Goal: Information Seeking & Learning: Learn about a topic

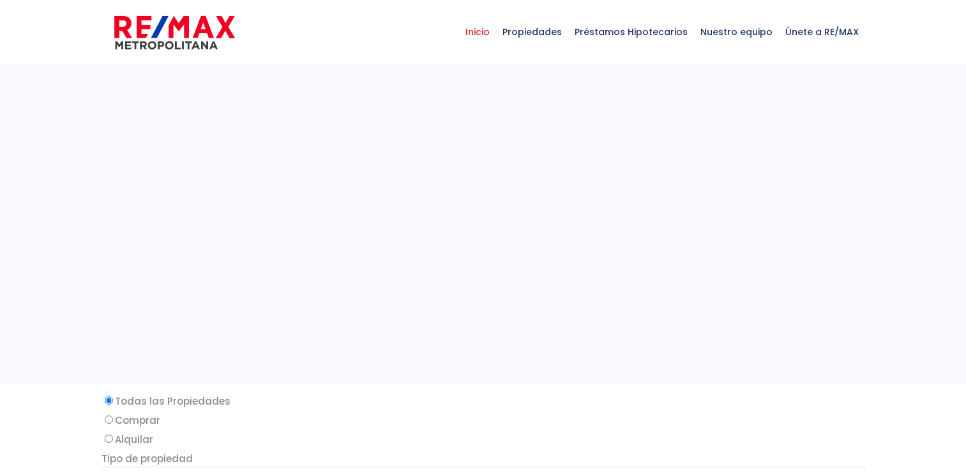
select select
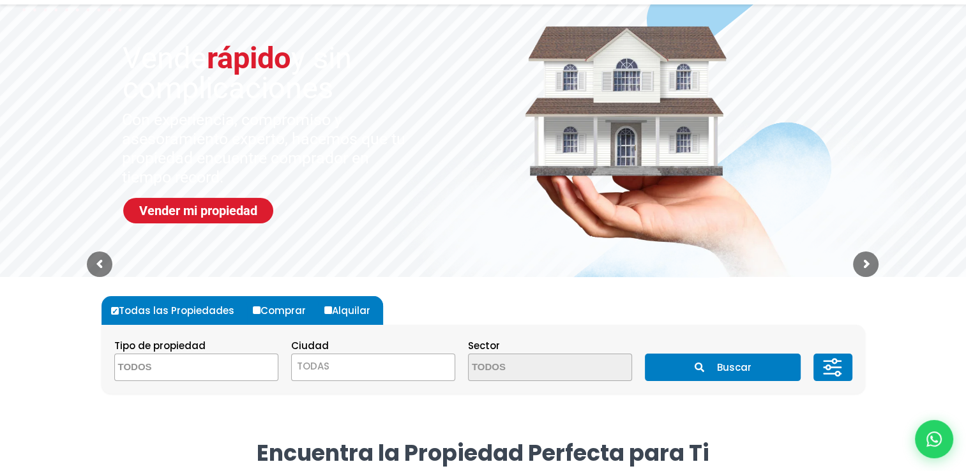
scroll to position [114, 0]
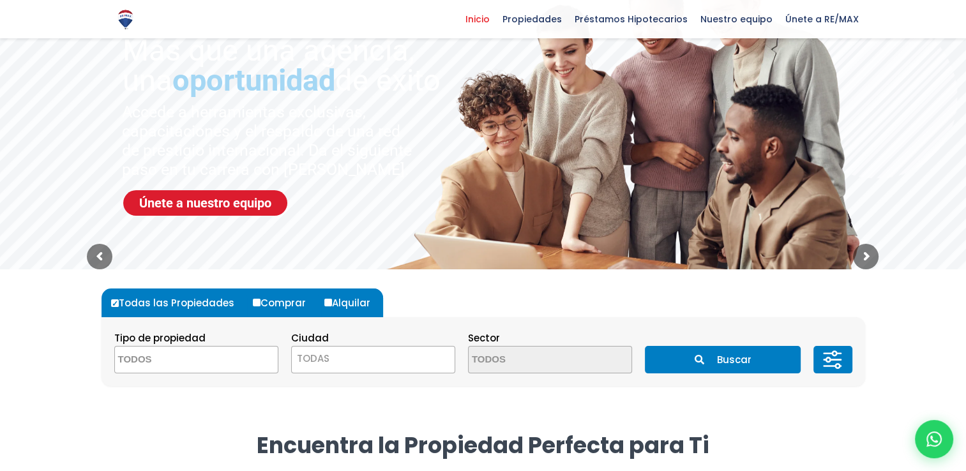
click at [747, 356] on button "Buscar" at bounding box center [723, 359] width 156 height 27
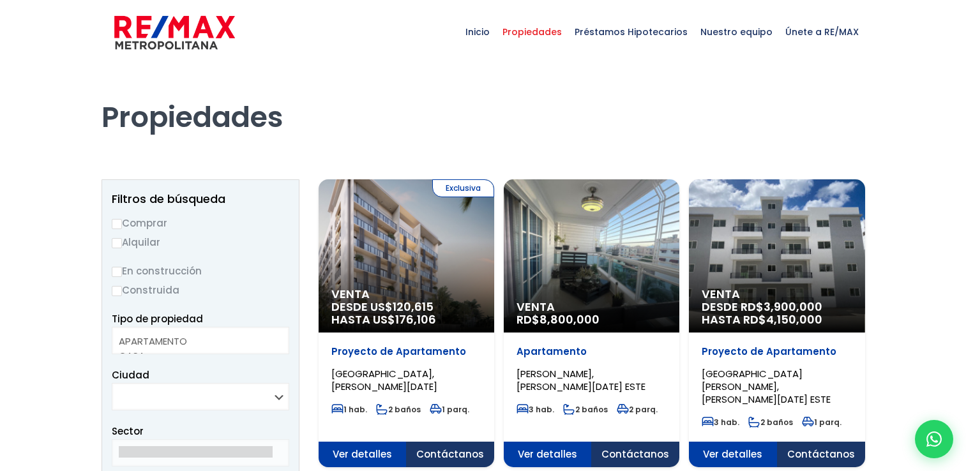
select select
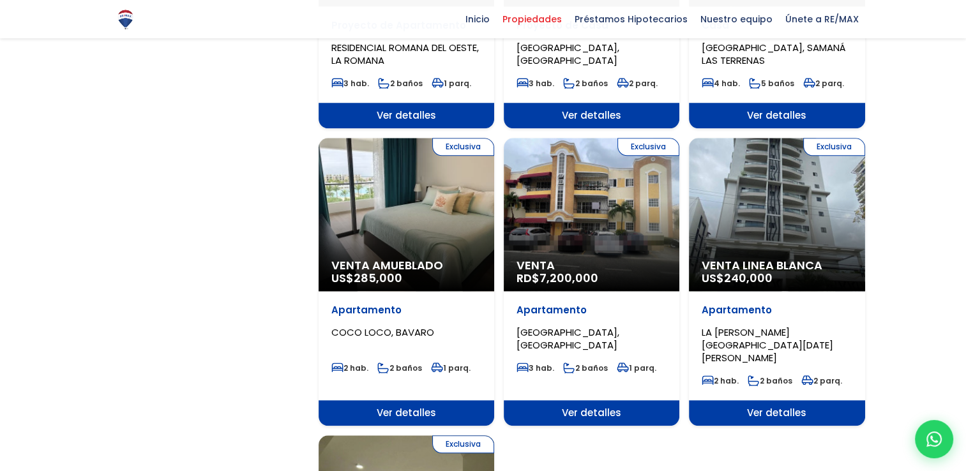
scroll to position [1219, 0]
